Goal: Information Seeking & Learning: Understand process/instructions

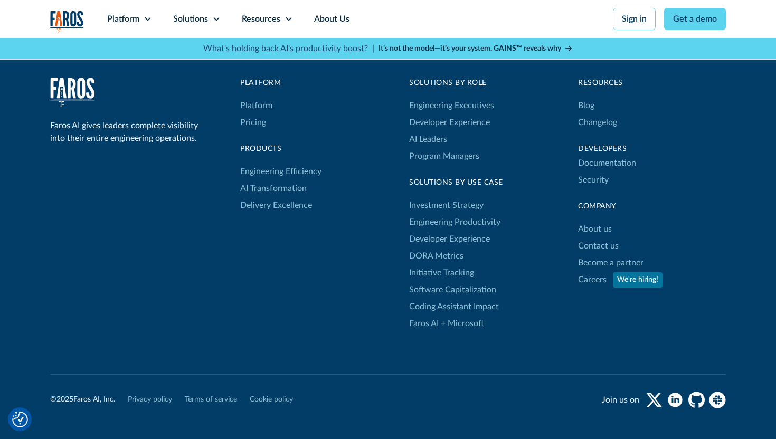
scroll to position [3461, 0]
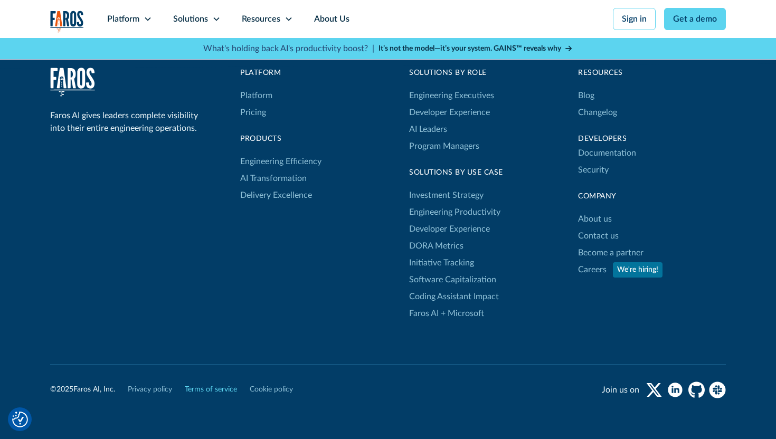
click at [229, 389] on link "Terms of service" at bounding box center [211, 389] width 52 height 11
